Goal: Find specific page/section: Find specific page/section

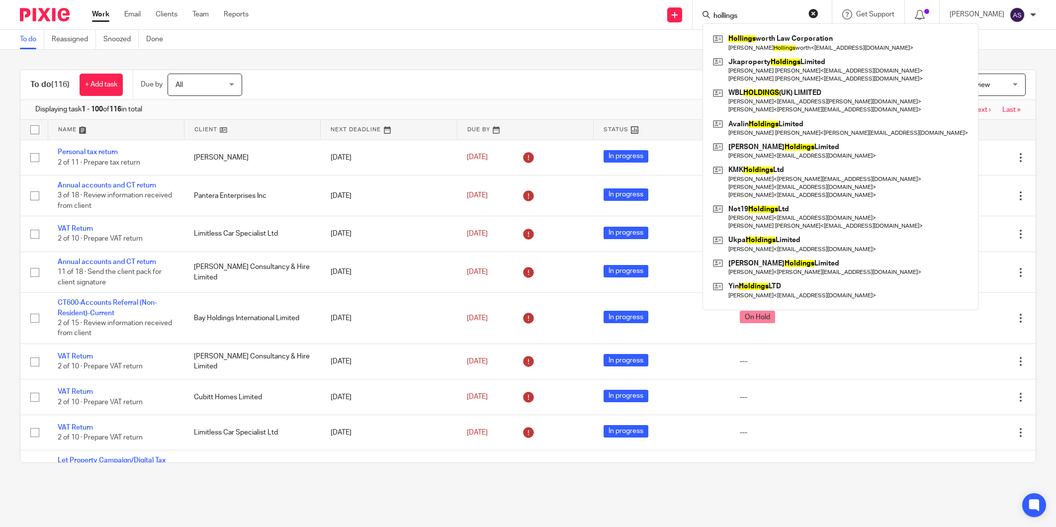
click at [537, 86] on div "Filter (1) Clear View Settings View Settings (1) Filters Clear Save Manage save…" at bounding box center [647, 85] width 776 height 22
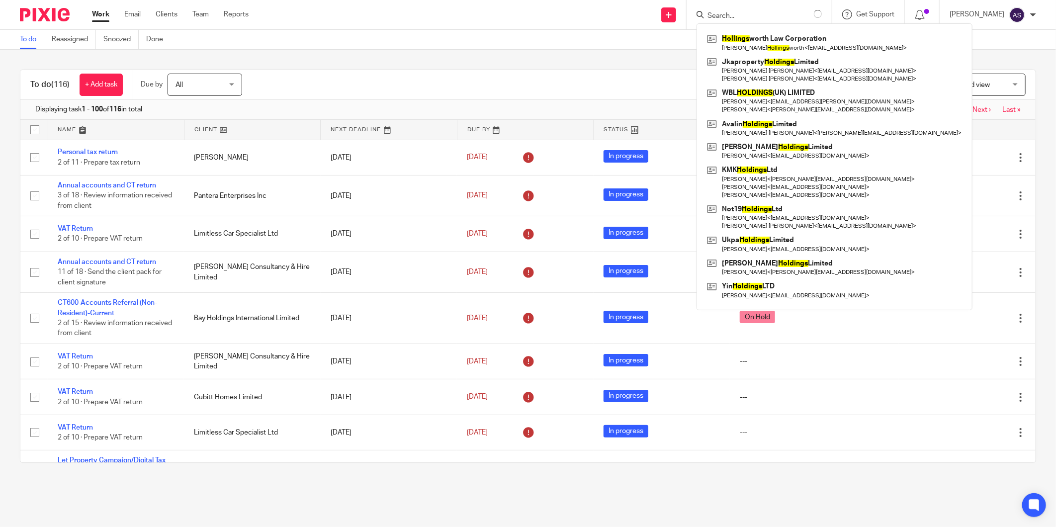
click at [945, 56] on div "To do (116) + Add task Due by All All [DATE] [DATE] This week Next week This mo…" at bounding box center [528, 266] width 1056 height 433
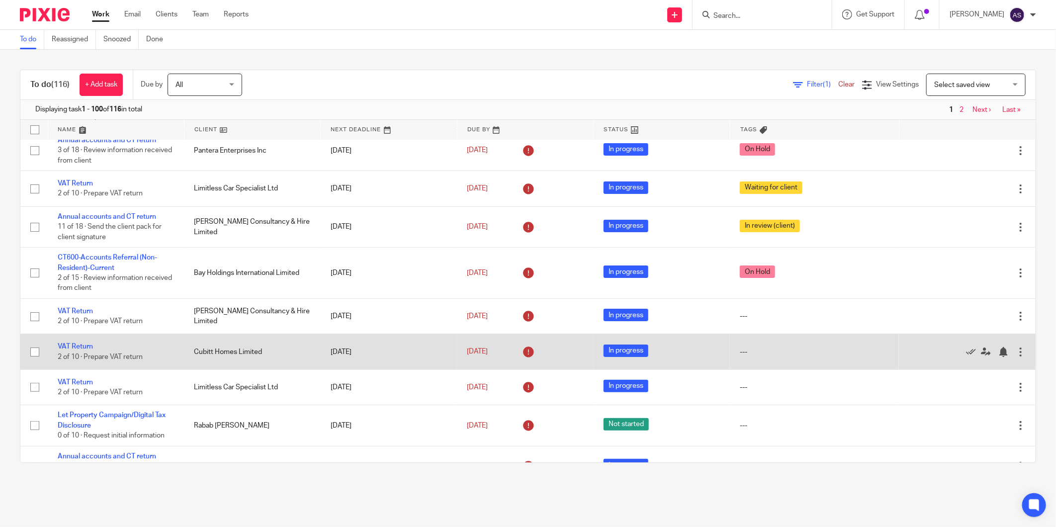
scroll to position [55, 0]
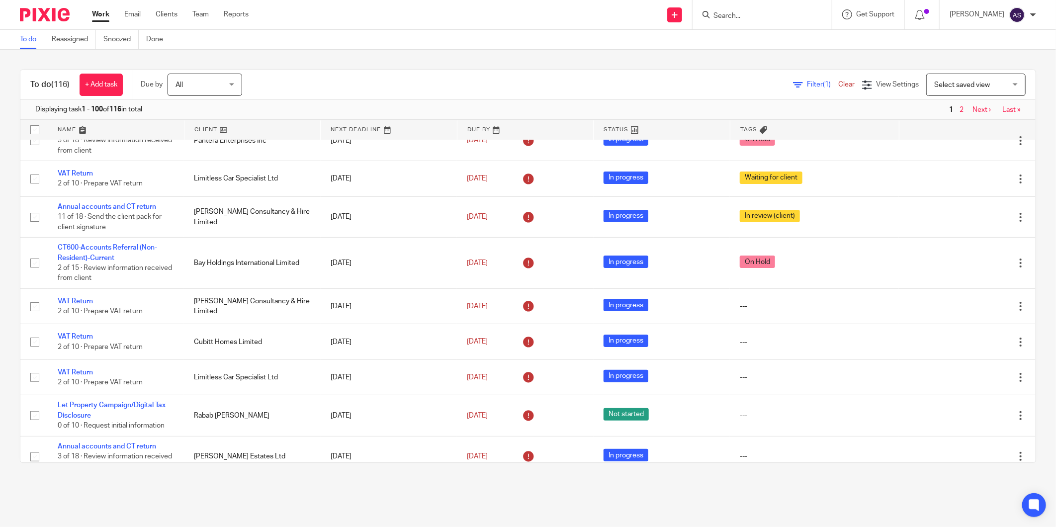
click at [774, 22] on div at bounding box center [761, 14] width 139 height 29
click at [774, 16] on input "Search" at bounding box center [756, 16] width 89 height 9
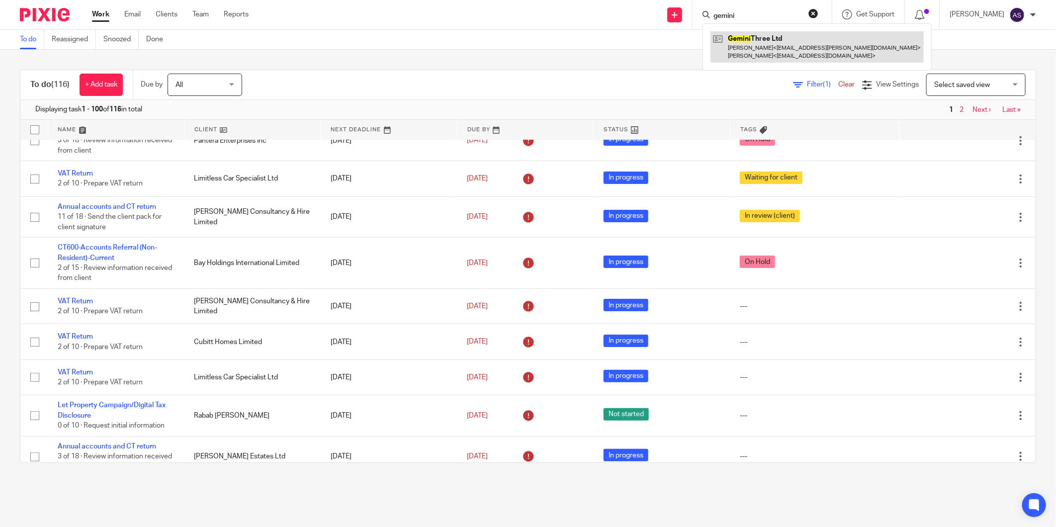
type input "gemini"
click at [803, 50] on link at bounding box center [816, 46] width 213 height 31
